Goal: Task Accomplishment & Management: Complete application form

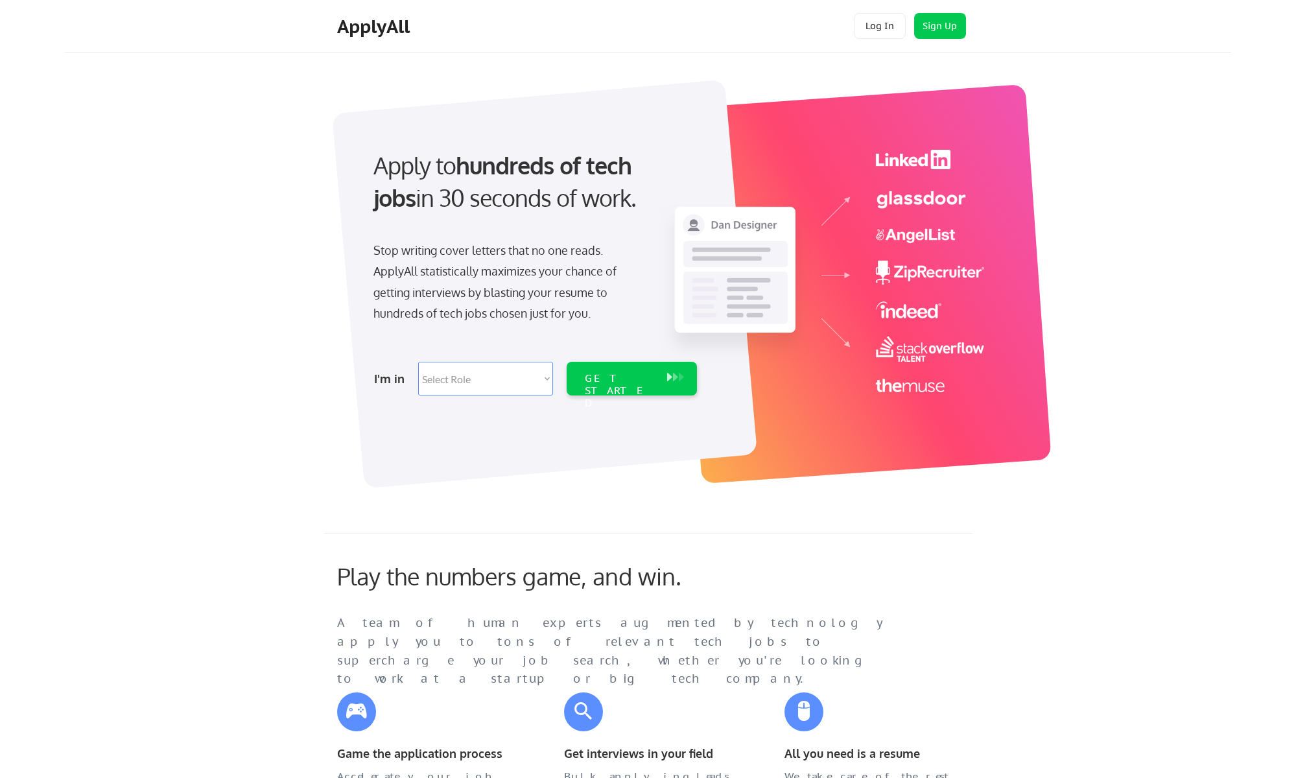
click at [511, 374] on select "Select Role Software Engineering Product Management Customer Success Sales UI/U…" at bounding box center [485, 379] width 135 height 34
select select ""product""
click at [631, 379] on div "GET STARTED" at bounding box center [619, 391] width 69 height 38
select select ""product""
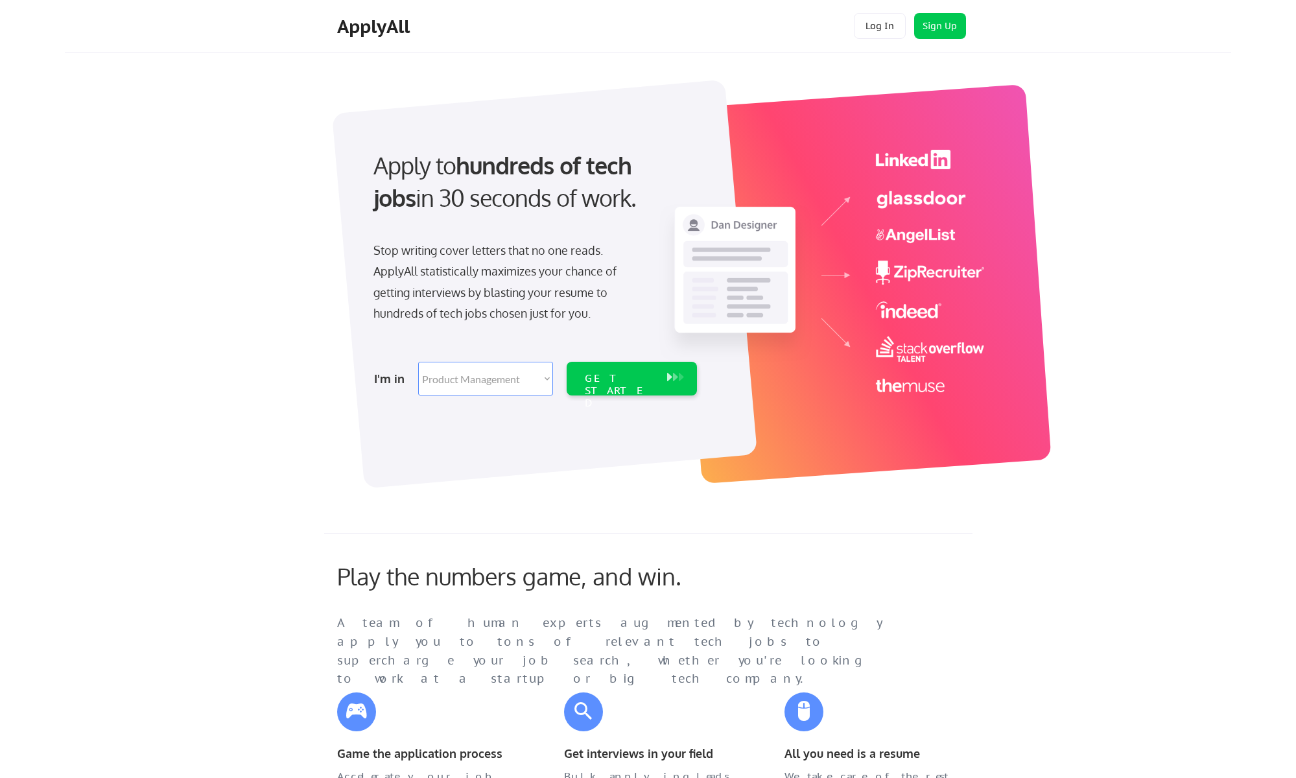
select select ""product""
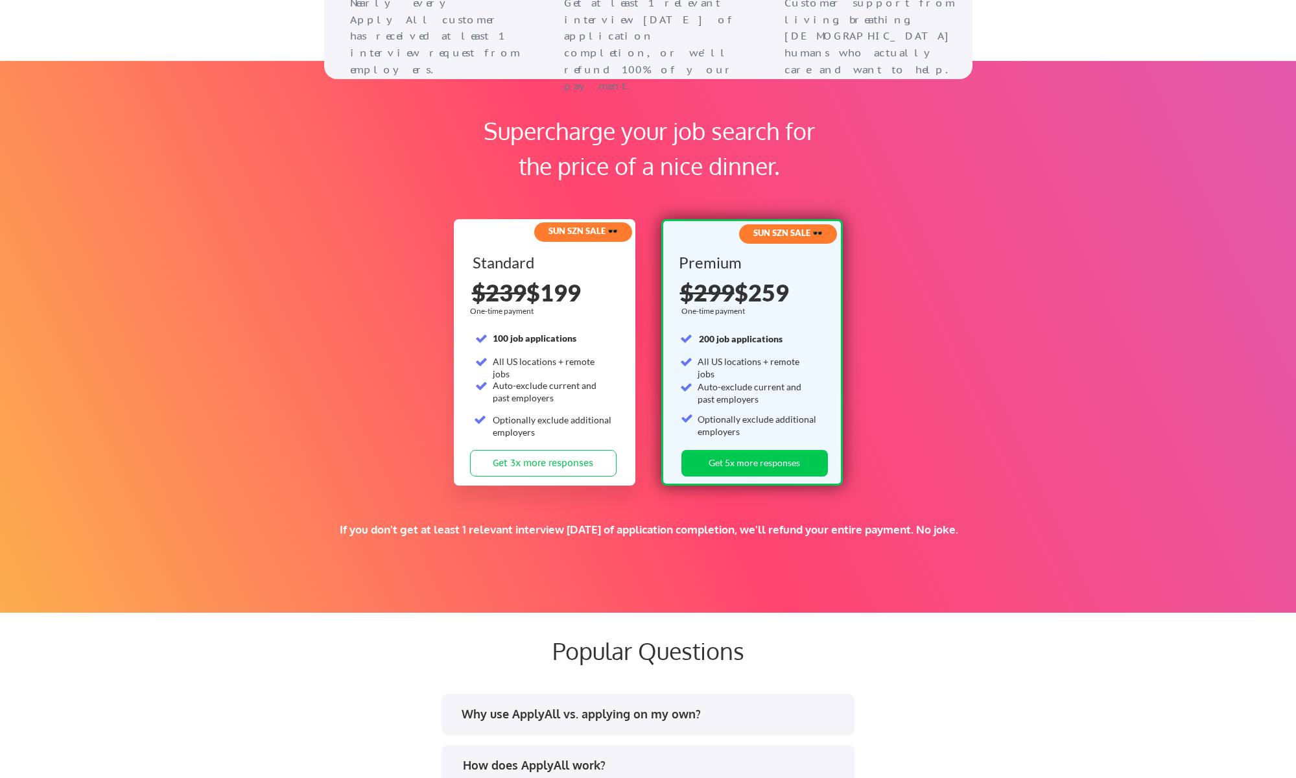
scroll to position [1954, 0]
